Goal: Task Accomplishment & Management: Manage account settings

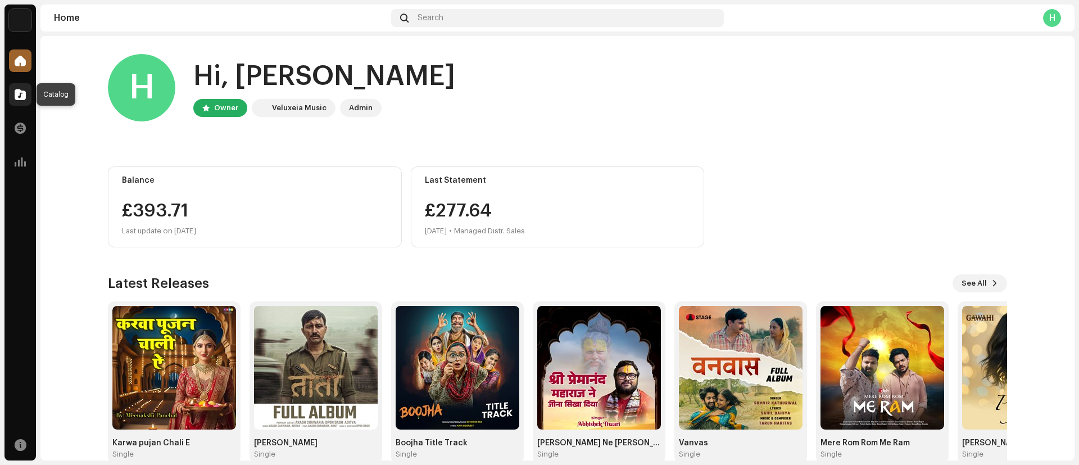
click at [21, 94] on span at bounding box center [20, 94] width 11 height 9
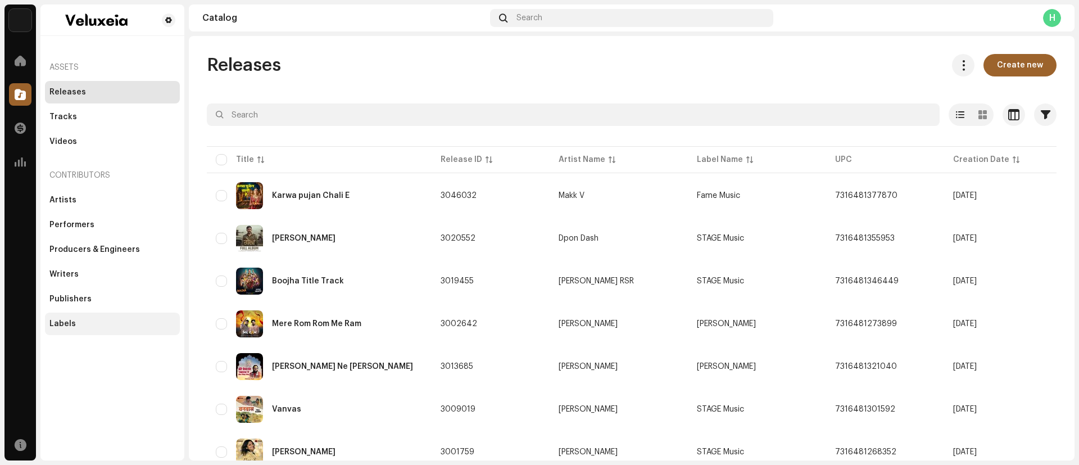
click at [79, 324] on div "Labels" at bounding box center [112, 323] width 126 height 9
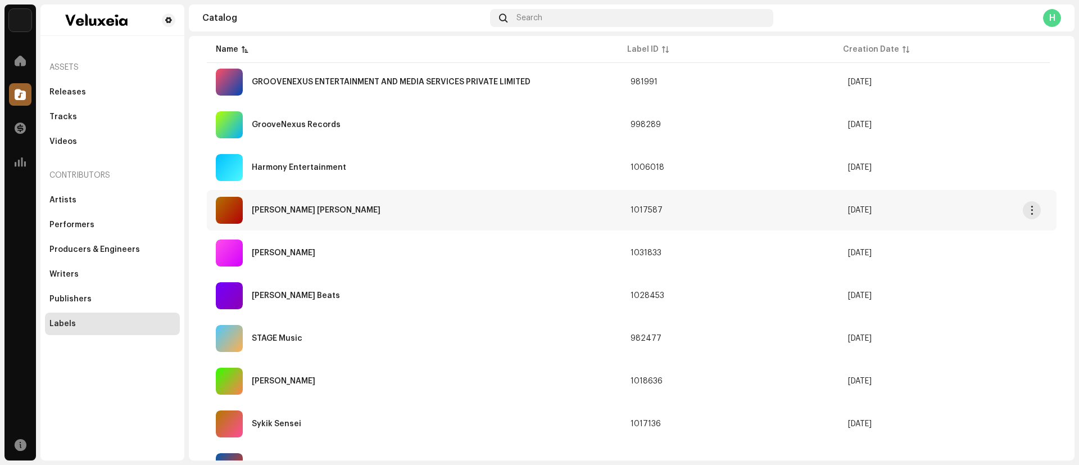
scroll to position [257, 0]
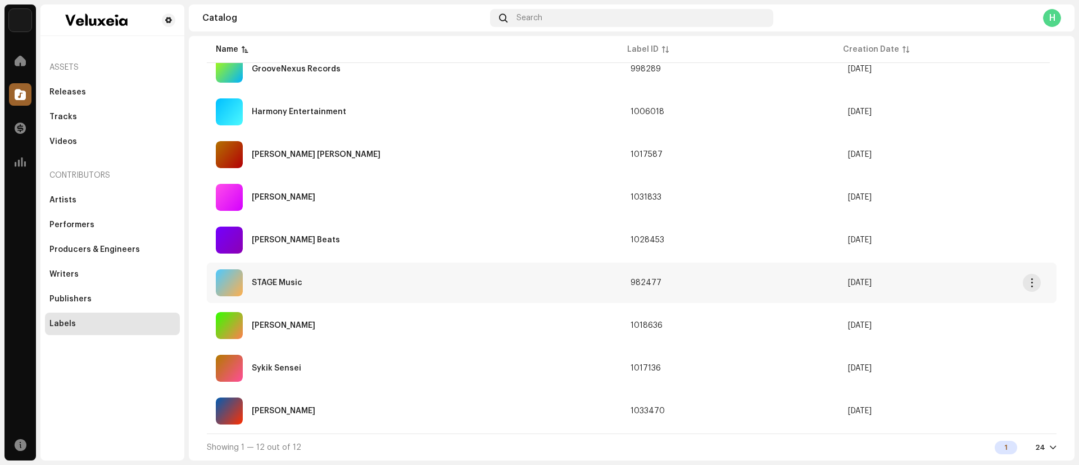
click at [295, 282] on div "STAGE Music" at bounding box center [277, 283] width 51 height 8
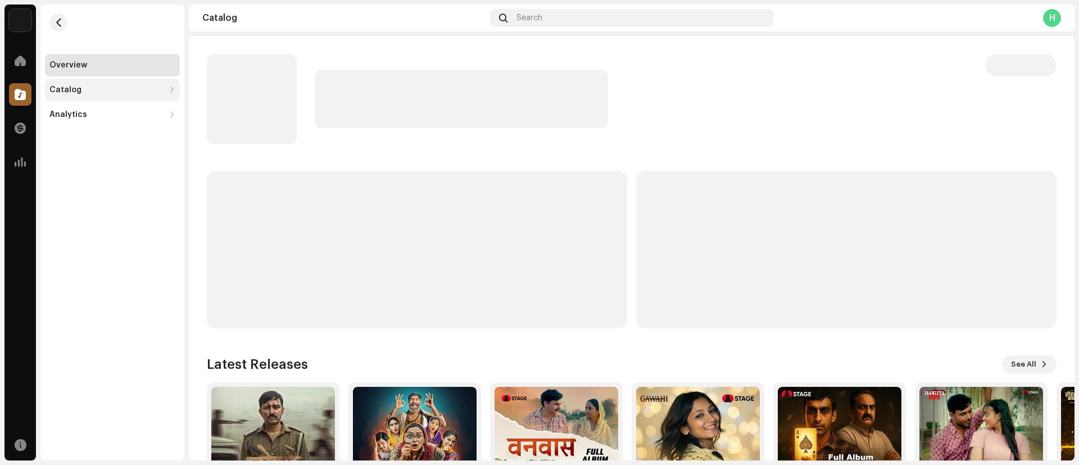
click at [141, 94] on div "Catalog" at bounding box center [112, 90] width 135 height 22
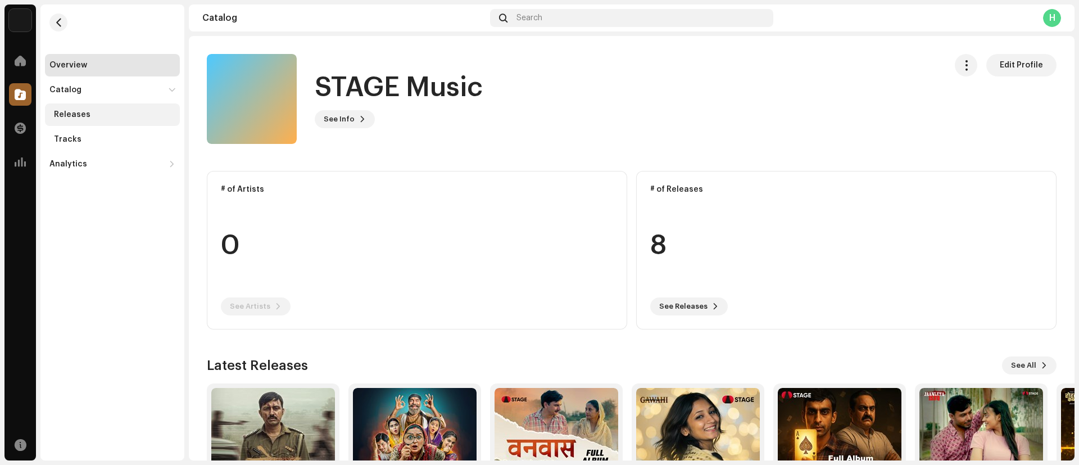
click at [101, 116] on div "Releases" at bounding box center [114, 114] width 121 height 9
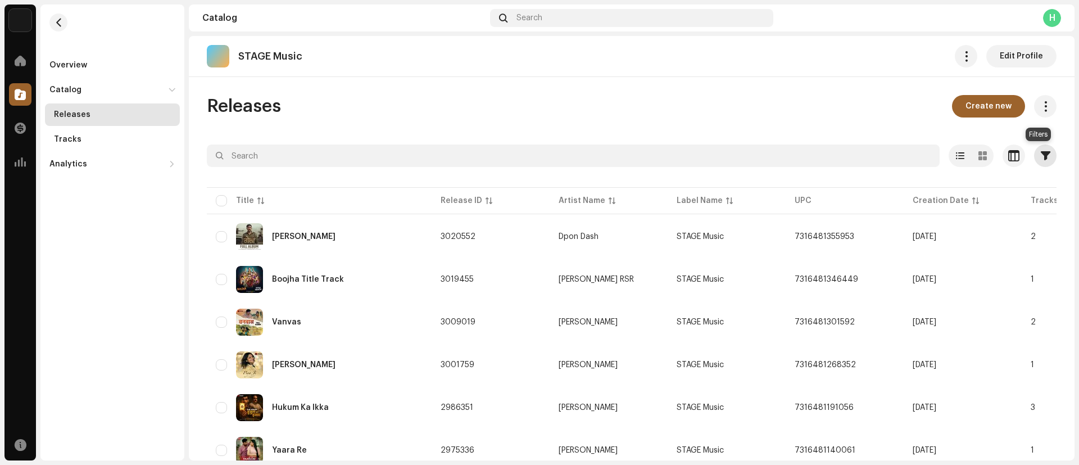
click at [1041, 154] on span "button" at bounding box center [1046, 155] width 10 height 9
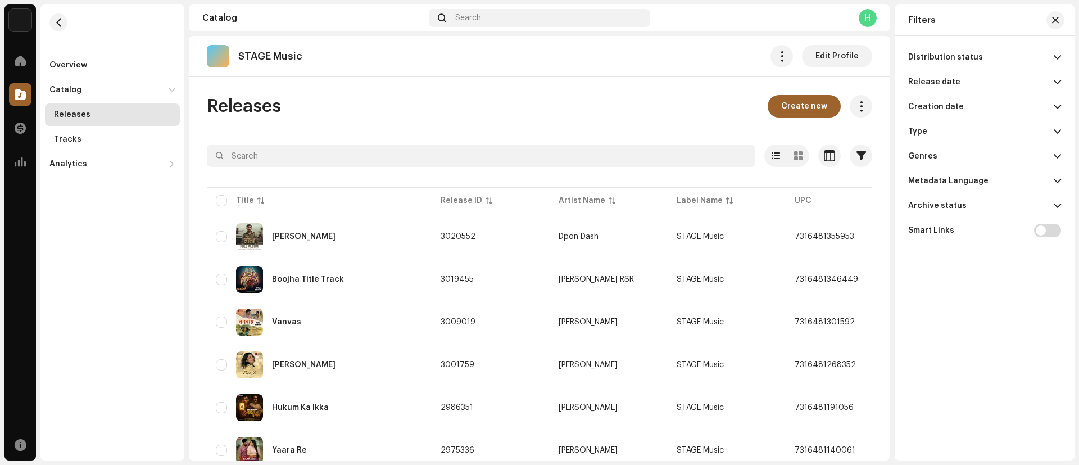
click at [989, 103] on p-accordion-header "Creation date" at bounding box center [984, 106] width 153 height 25
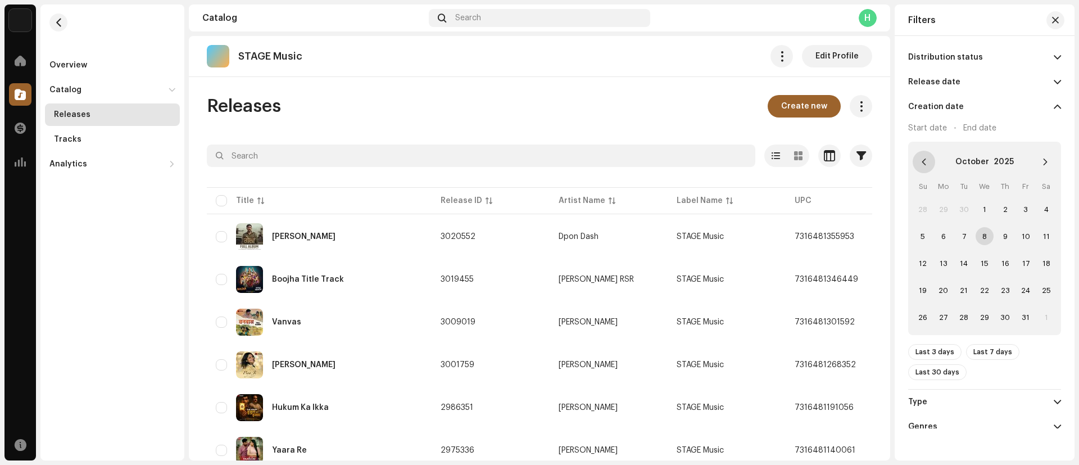
click at [925, 158] on icon "Previous Month" at bounding box center [924, 162] width 8 height 8
click at [944, 210] on span "1" at bounding box center [943, 209] width 18 height 18
click at [964, 315] on span "30" at bounding box center [964, 317] width 18 height 18
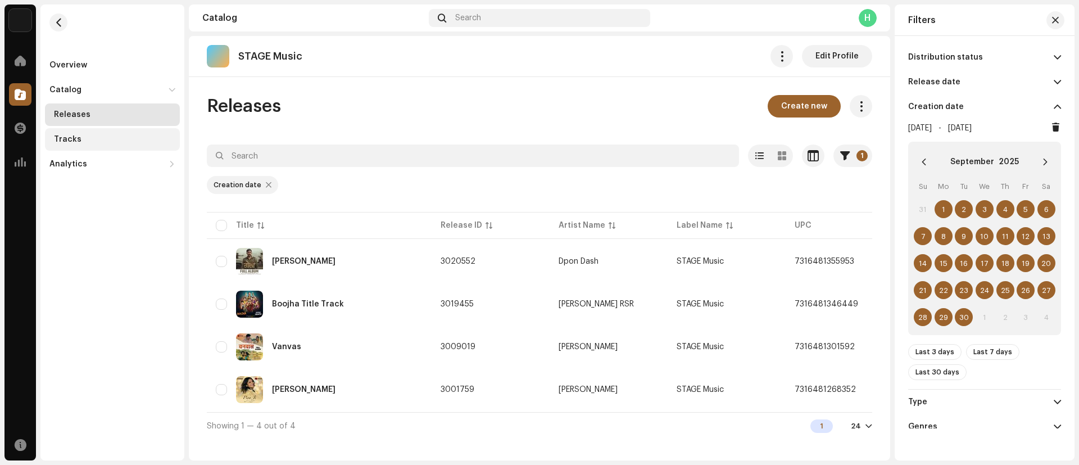
click at [104, 129] on div "Tracks" at bounding box center [112, 139] width 135 height 22
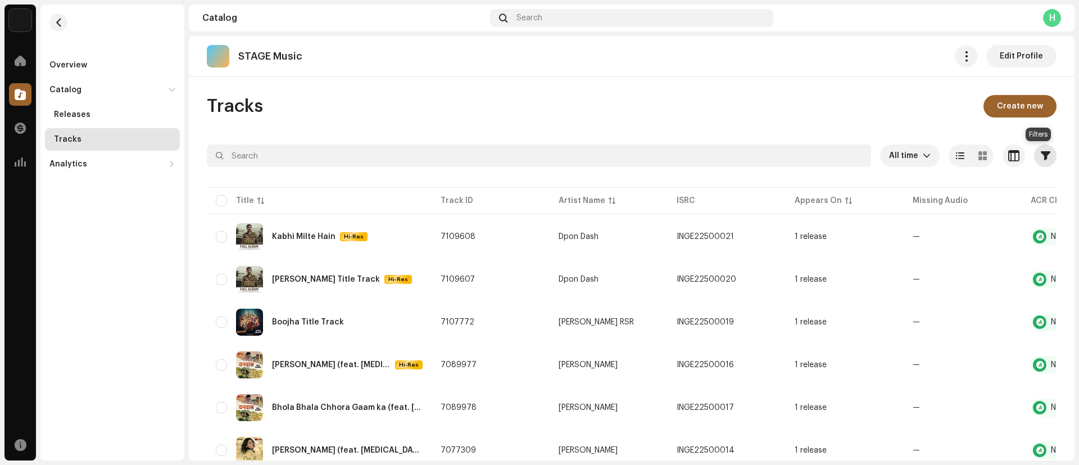
click at [1041, 157] on span "button" at bounding box center [1046, 155] width 10 height 9
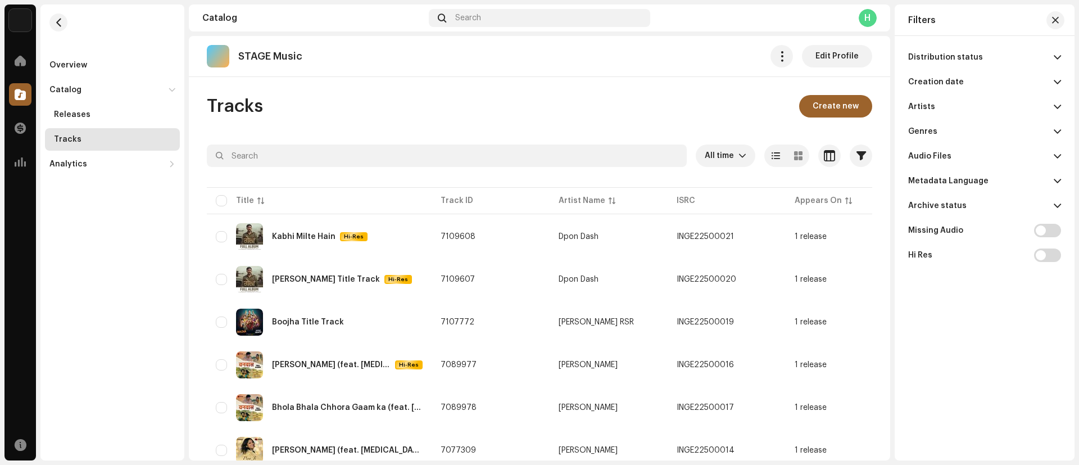
click at [971, 80] on p-accordion-header "Creation date" at bounding box center [984, 82] width 153 height 25
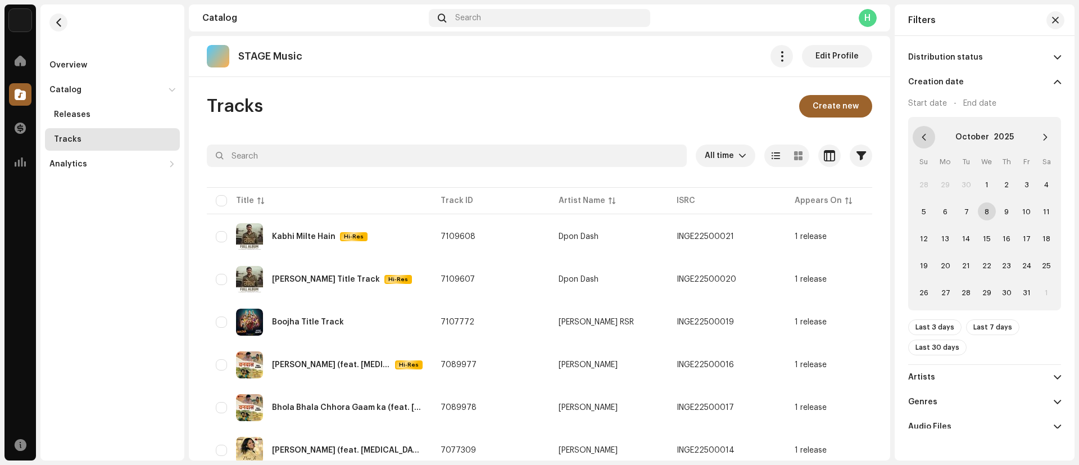
click at [920, 133] on icon "Previous Month" at bounding box center [924, 137] width 8 height 8
click at [946, 185] on span "1" at bounding box center [943, 184] width 18 height 18
click at [965, 291] on span "30" at bounding box center [964, 292] width 18 height 18
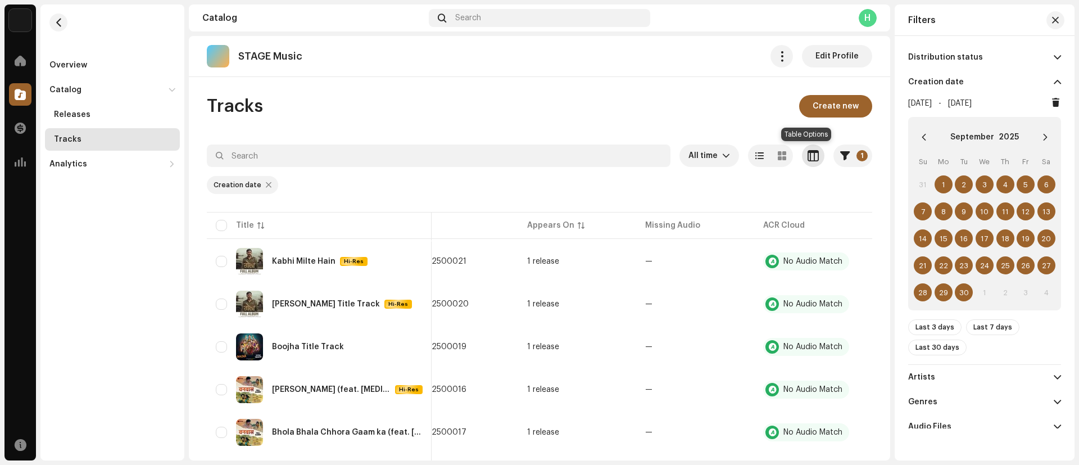
click at [813, 156] on button "button" at bounding box center [813, 155] width 22 height 22
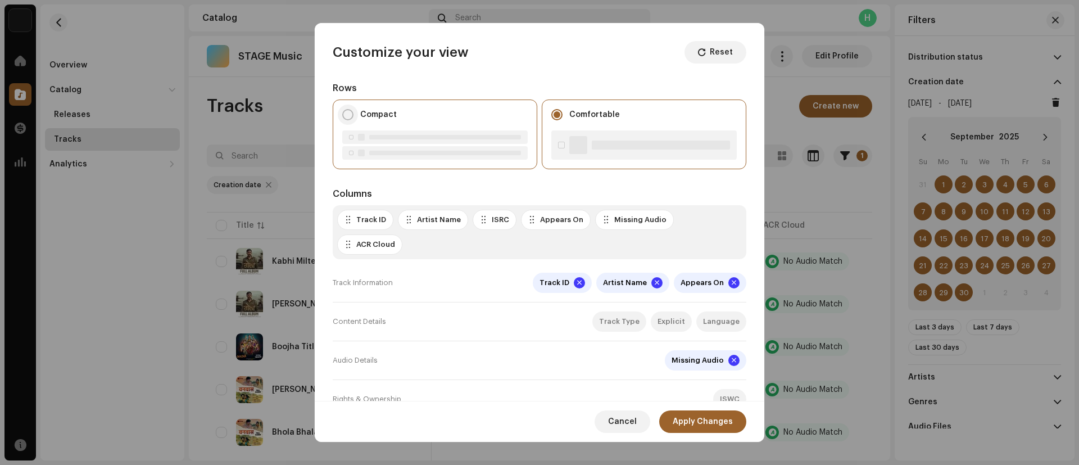
click at [353, 117] on input "Compact" at bounding box center [347, 114] width 11 height 11
radio input "true"
click at [694, 420] on span "Apply Changes" at bounding box center [703, 421] width 60 height 22
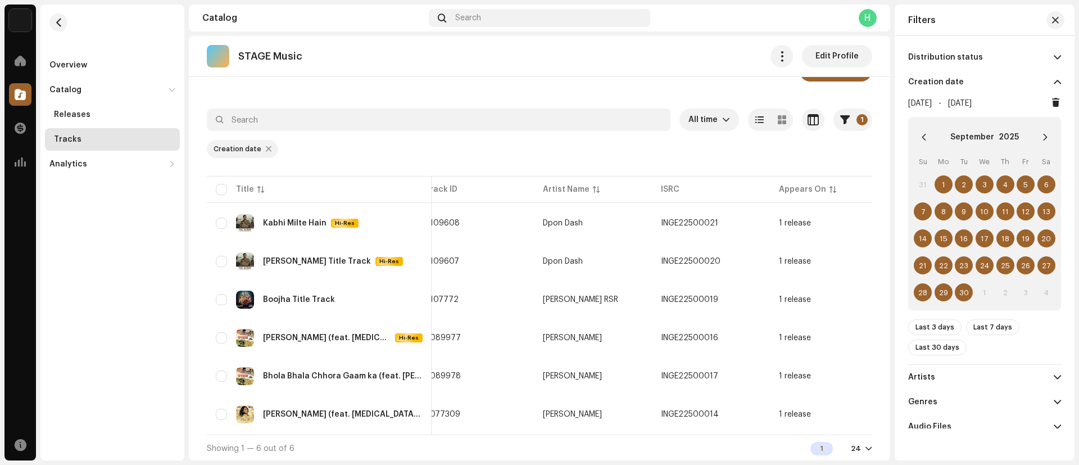
scroll to position [0, 8]
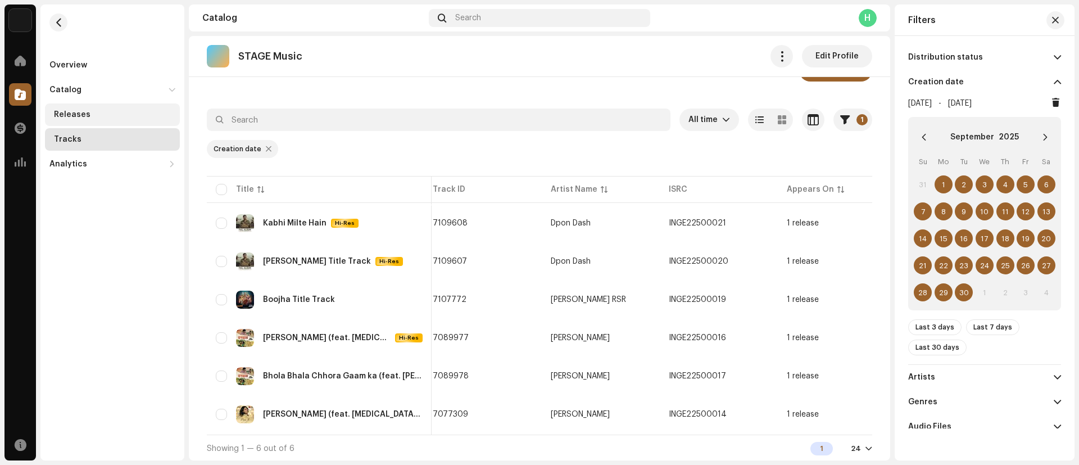
click at [119, 110] on div "Releases" at bounding box center [114, 114] width 121 height 9
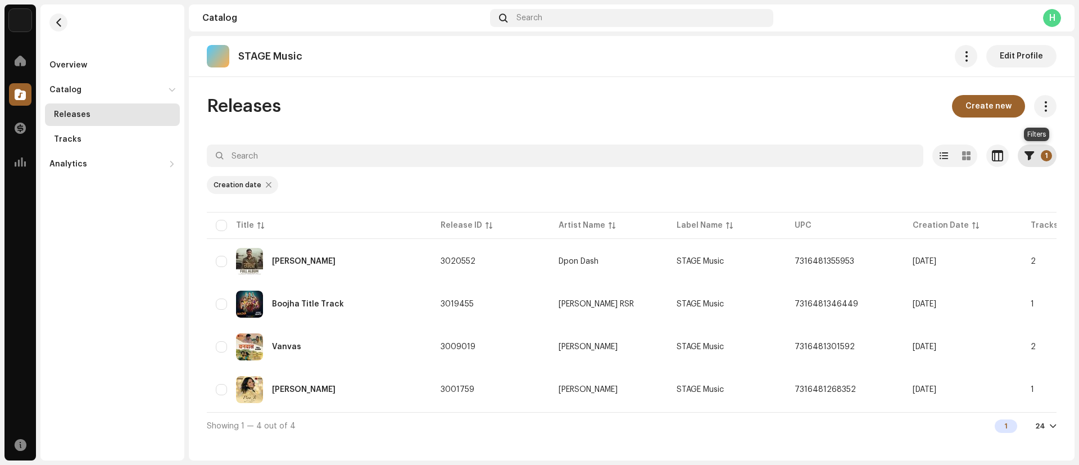
click at [1044, 148] on button "1" at bounding box center [1037, 155] width 39 height 22
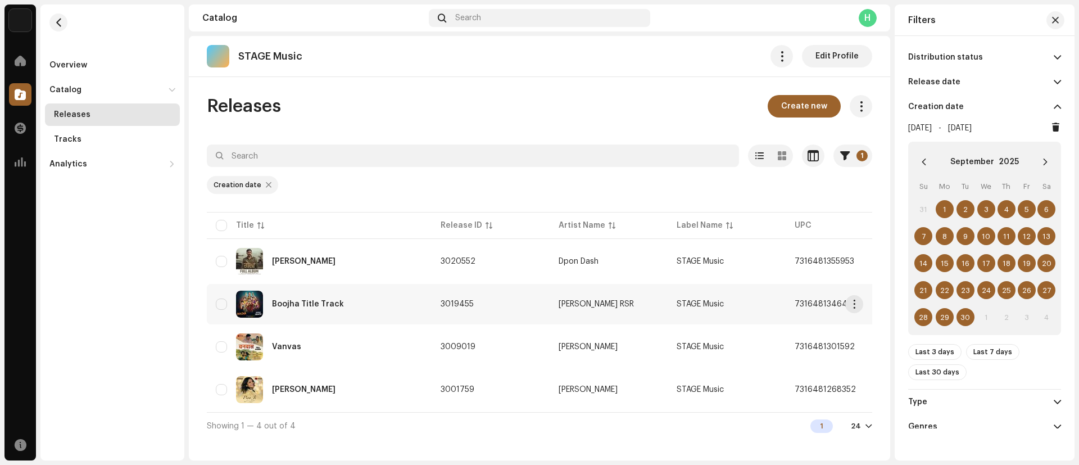
click at [314, 307] on div "Boojha Title Track" at bounding box center [308, 304] width 72 height 8
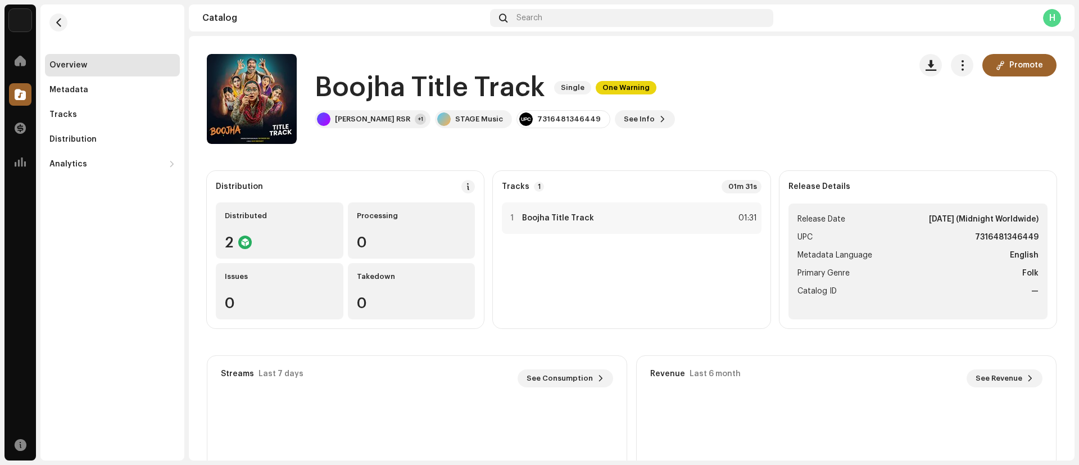
click at [327, 79] on h1 "Boojha Title Track" at bounding box center [430, 88] width 230 height 36
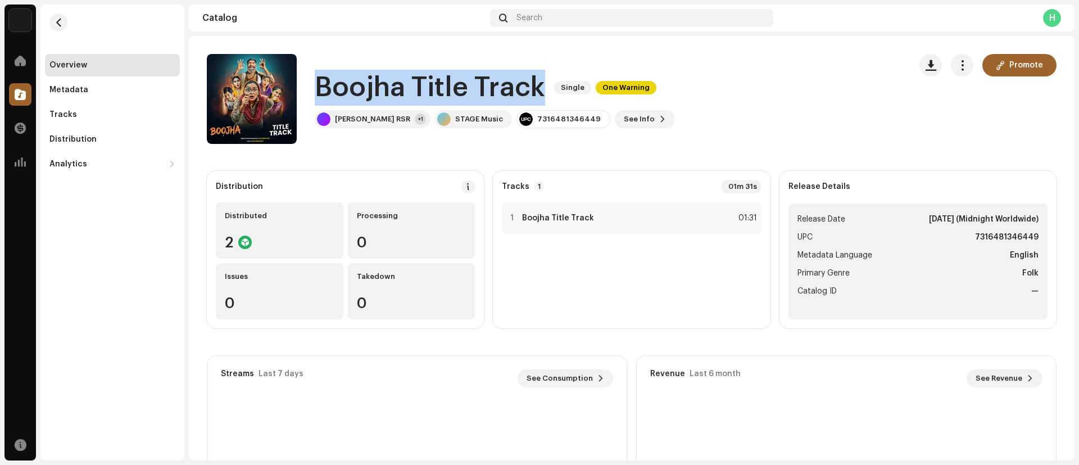
drag, startPoint x: 328, startPoint y: 79, endPoint x: 364, endPoint y: 82, distance: 36.6
click at [364, 82] on h1 "Boojha Title Track" at bounding box center [430, 88] width 230 height 36
copy div "Boojha Title Track Single One Warning"
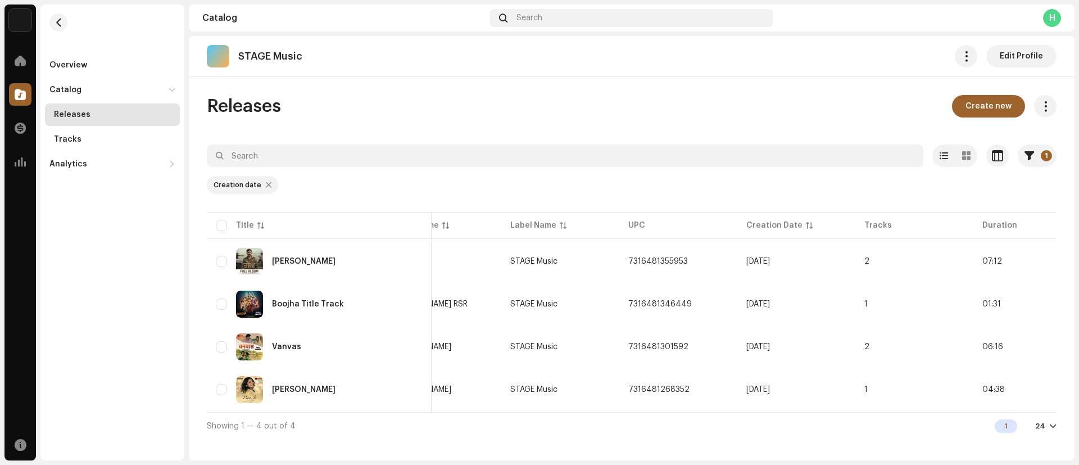
scroll to position [0, 201]
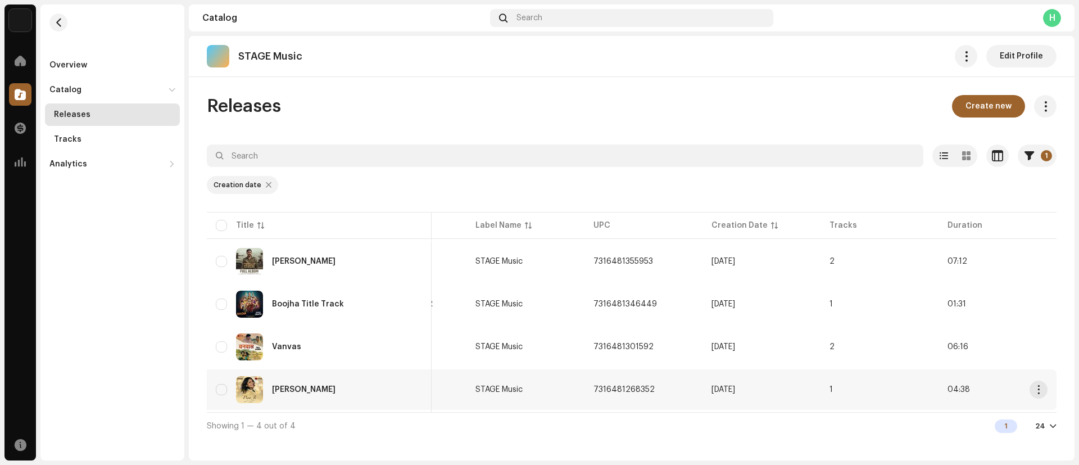
click at [276, 393] on div "[PERSON_NAME]" at bounding box center [303, 389] width 63 height 8
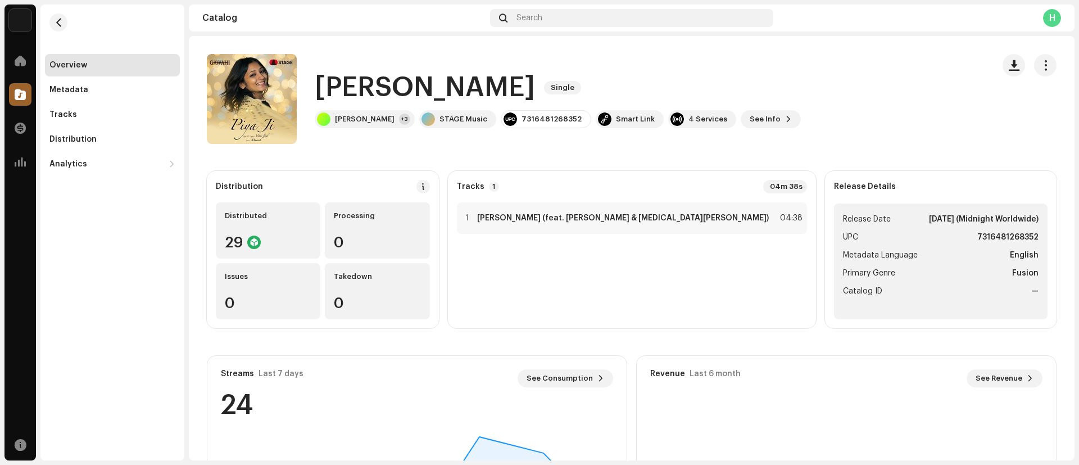
click at [315, 87] on h1 "[PERSON_NAME]" at bounding box center [425, 88] width 220 height 36
drag, startPoint x: 315, startPoint y: 87, endPoint x: 375, endPoint y: 87, distance: 60.7
click at [375, 87] on h1 "[PERSON_NAME]" at bounding box center [425, 88] width 220 height 36
copy h1 "[PERSON_NAME]"
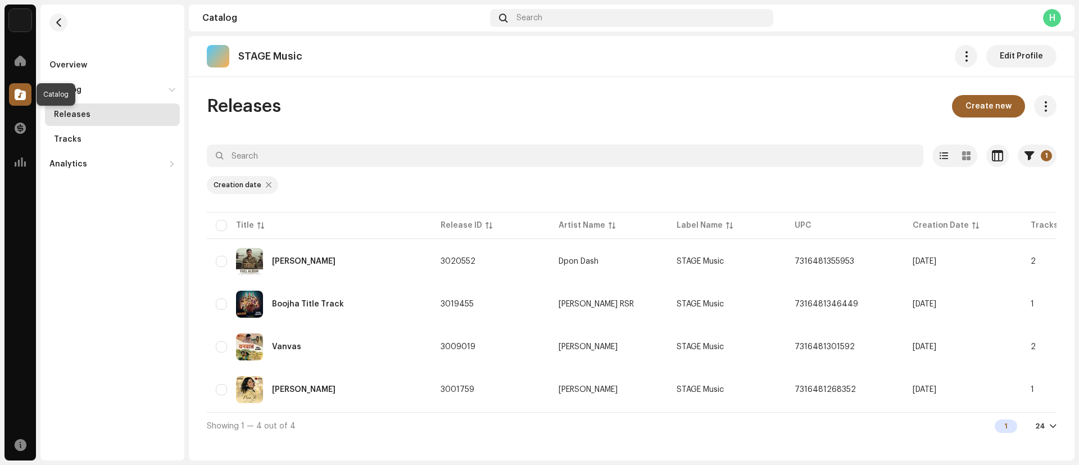
click at [26, 97] on div at bounding box center [20, 94] width 22 height 22
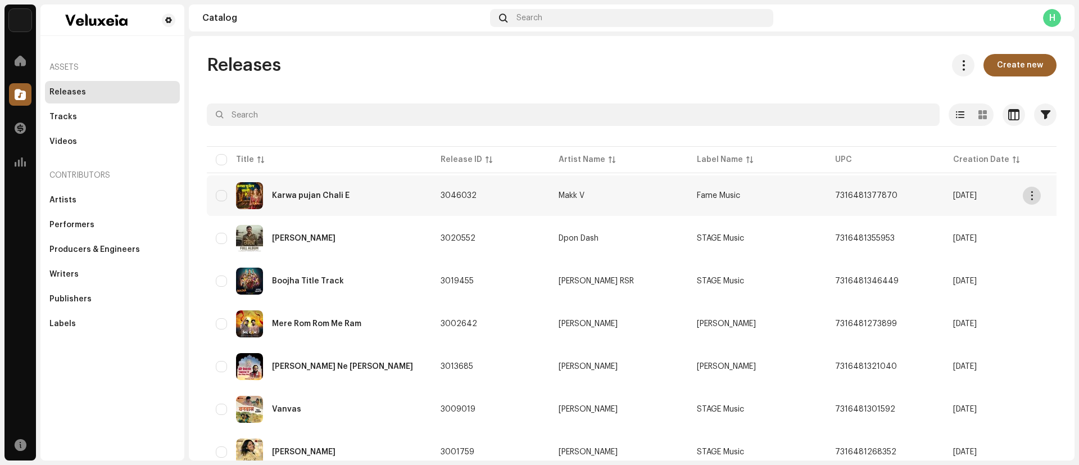
click at [1030, 201] on button "button" at bounding box center [1032, 196] width 18 height 18
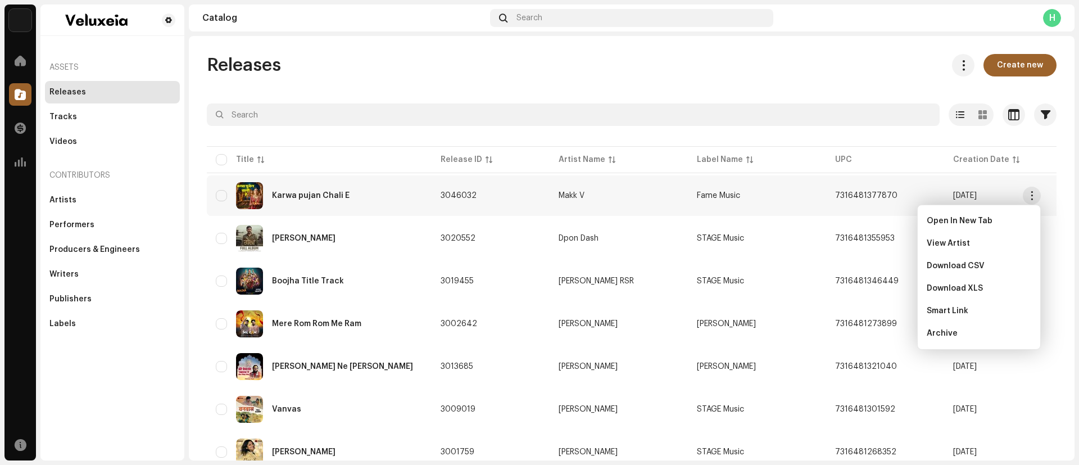
click at [314, 193] on div "Karwa pujan Chali E" at bounding box center [311, 196] width 78 height 8
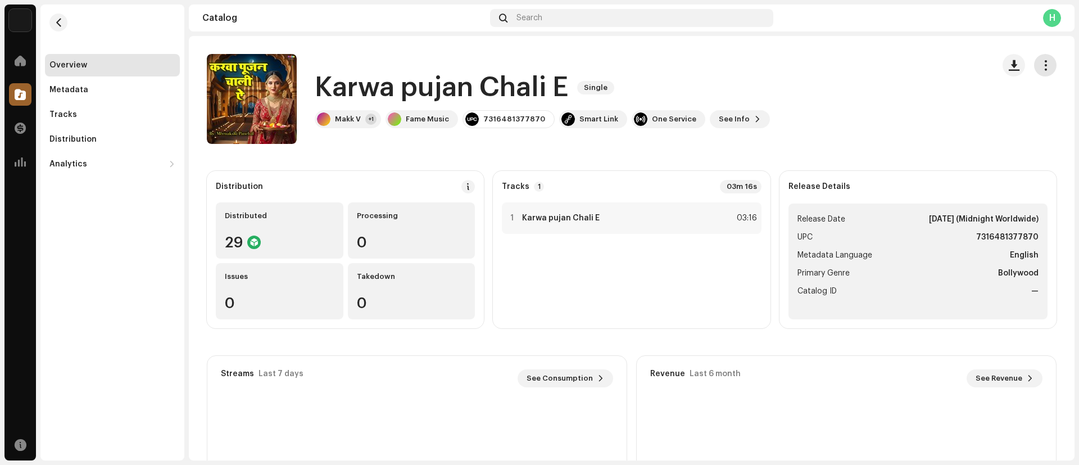
click at [1036, 75] on button "button" at bounding box center [1045, 65] width 22 height 22
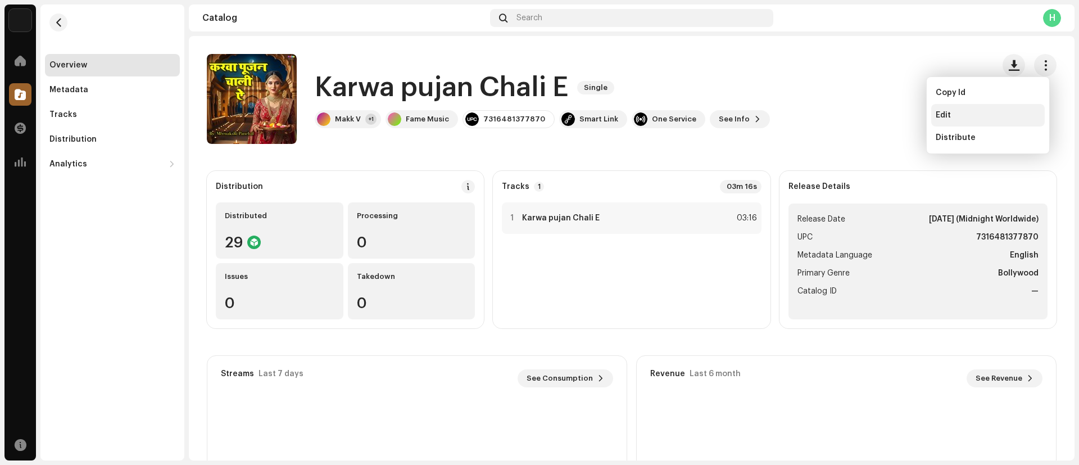
click at [956, 121] on div "Edit" at bounding box center [987, 115] width 113 height 22
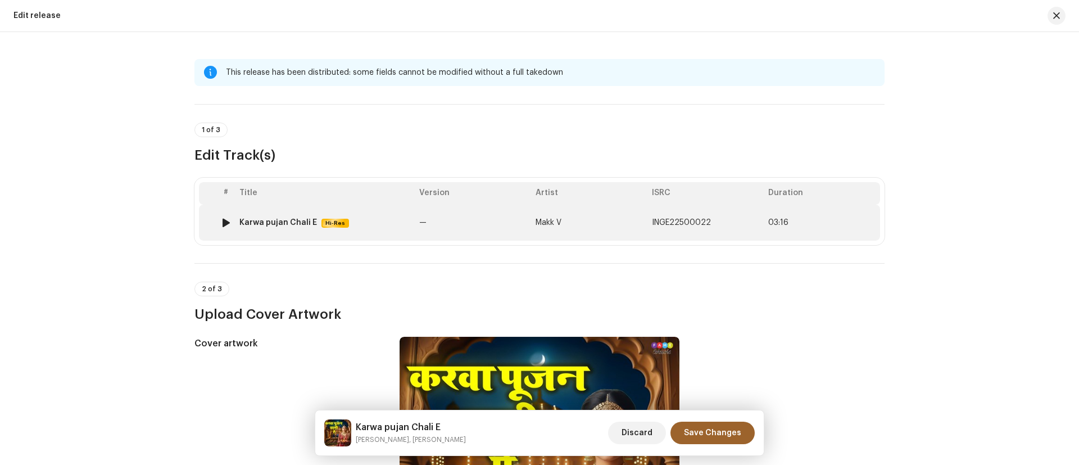
click at [284, 214] on td "[PERSON_NAME] E Hi-Res" at bounding box center [325, 223] width 180 height 36
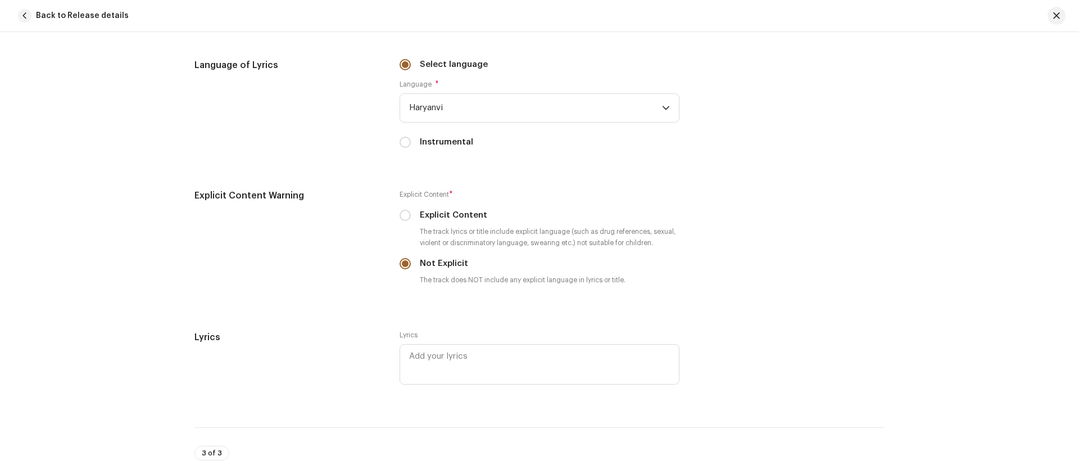
scroll to position [1966, 0]
click at [449, 113] on span "Haryanvi" at bounding box center [535, 107] width 253 height 28
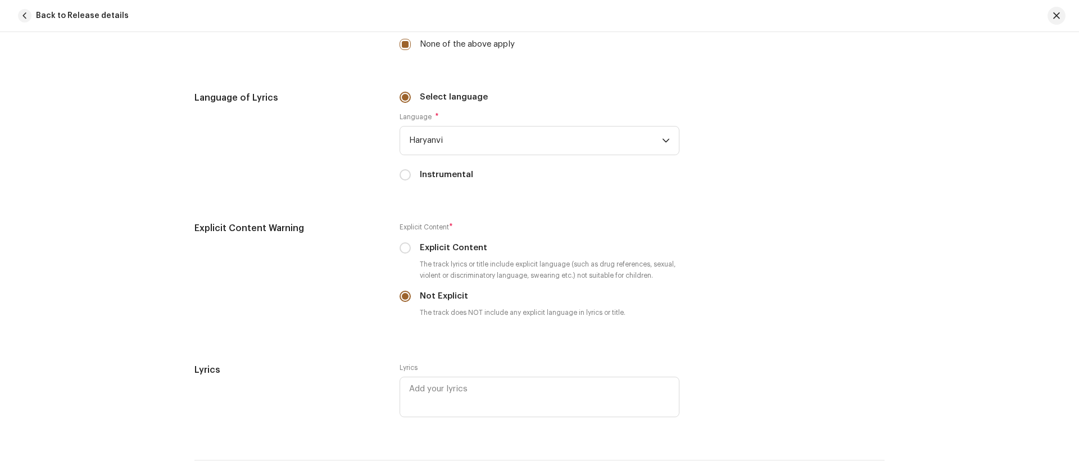
scroll to position [1934, 0]
click at [453, 141] on span "Haryanvi" at bounding box center [535, 139] width 253 height 28
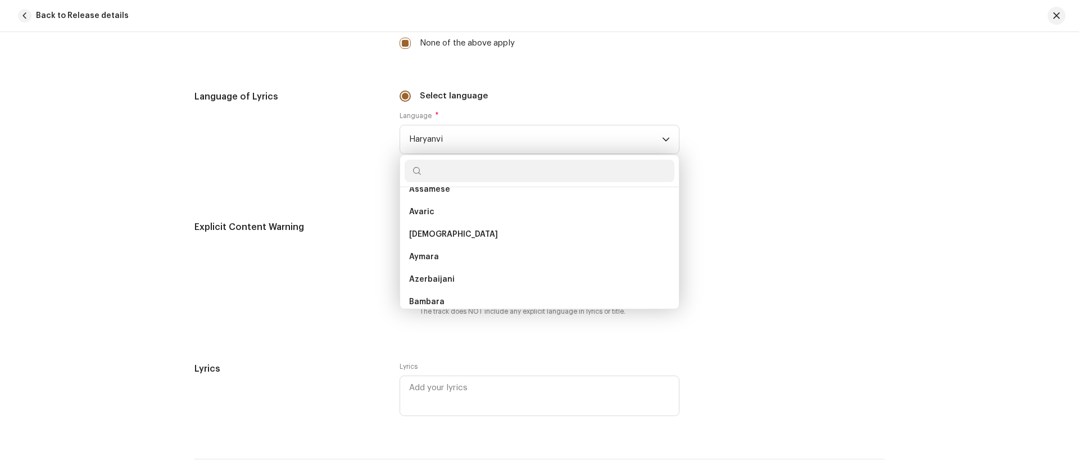
scroll to position [207, 0]
click at [815, 185] on div "Language of Lyrics Select language Language * Haryanvi Albanian Amharic Arabic …" at bounding box center [539, 141] width 690 height 103
